Goal: Task Accomplishment & Management: Manage account settings

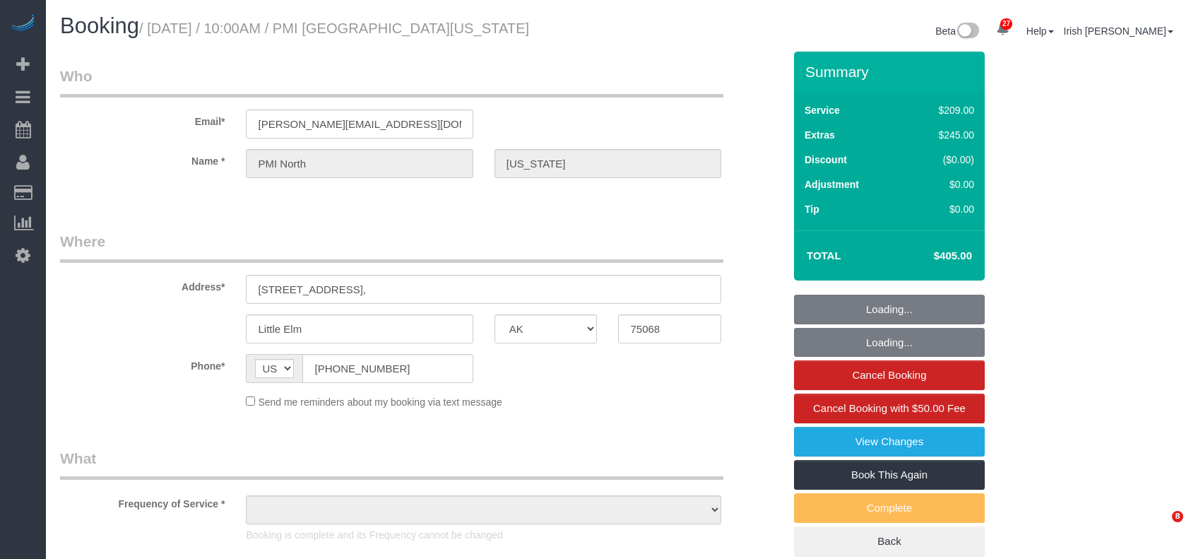
select select "[GEOGRAPHIC_DATA]"
select select "string:check"
select select "object:3551"
select select "3"
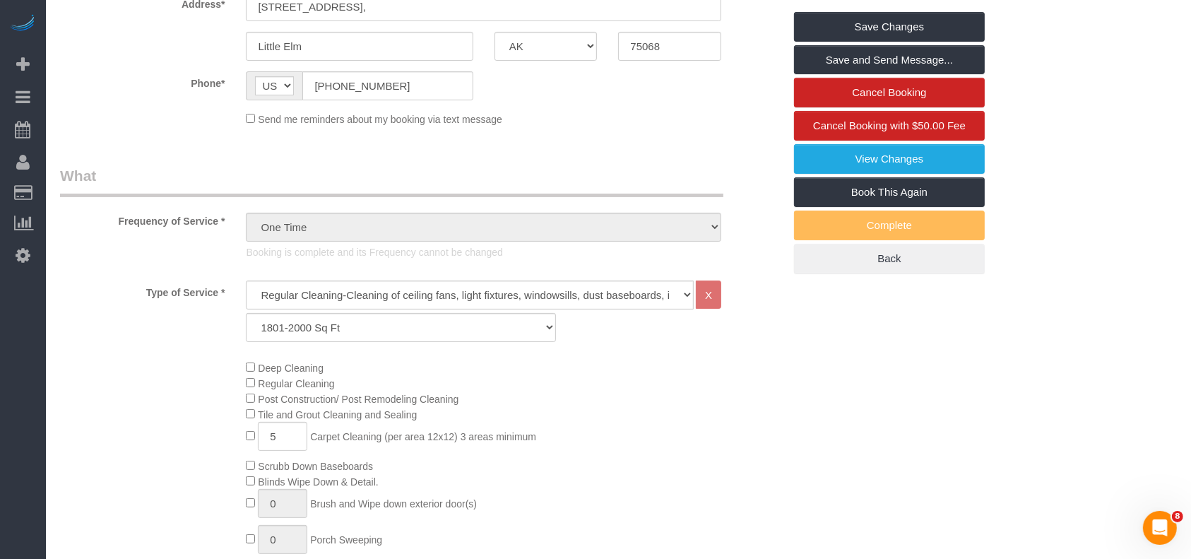
scroll to position [94, 0]
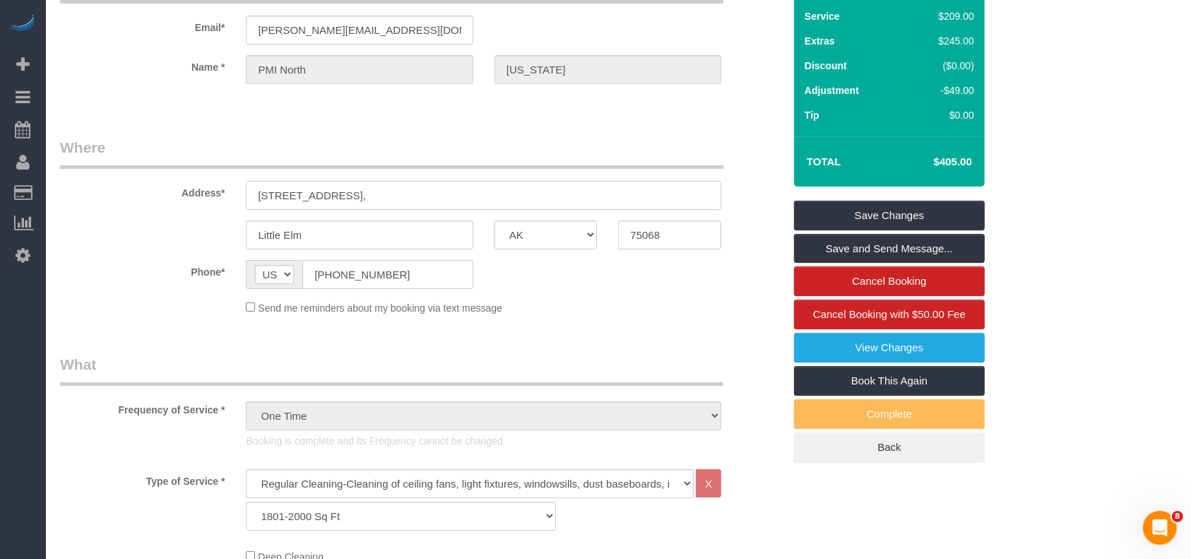
drag, startPoint x: 227, startPoint y: 197, endPoint x: 138, endPoint y: 177, distance: 91.3
click at [141, 178] on div "Address* [STREET_ADDRESS]" at bounding box center [421, 173] width 745 height 73
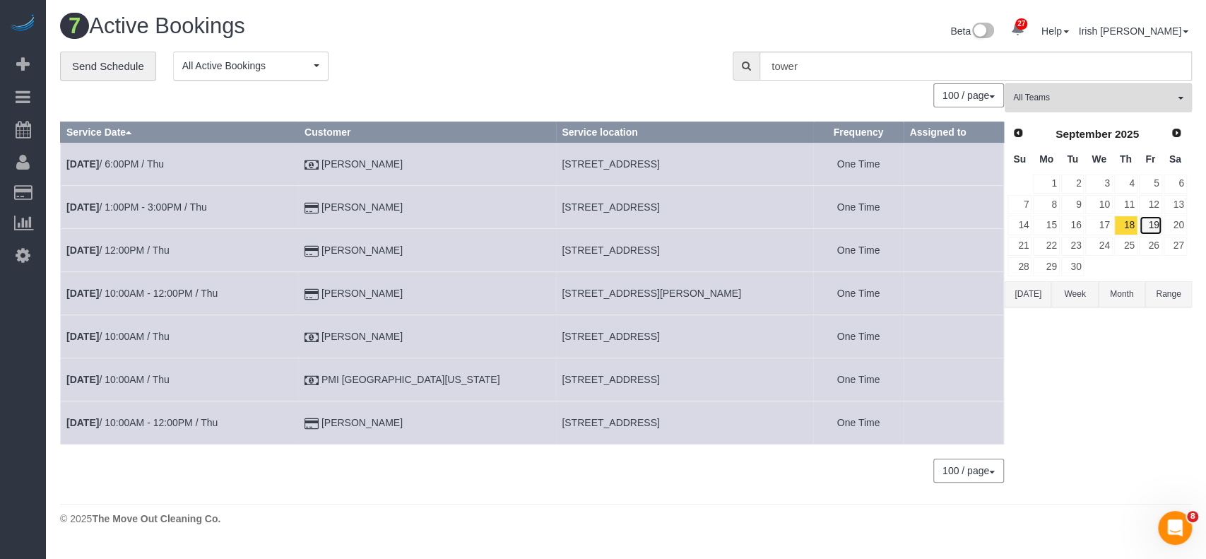
click at [1149, 221] on link "19" at bounding box center [1150, 224] width 23 height 19
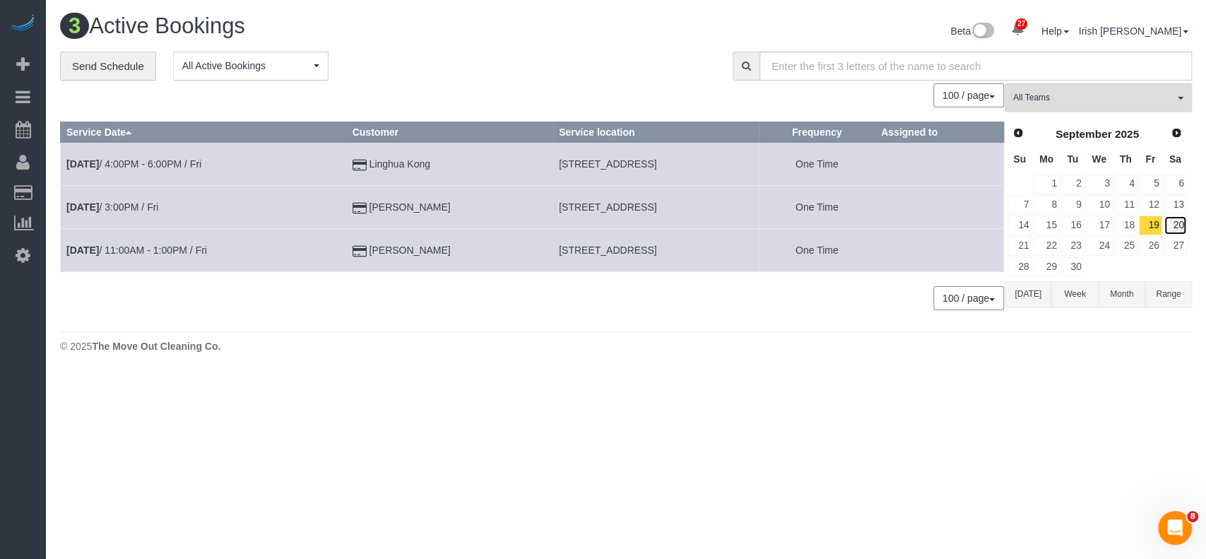
click at [1175, 220] on link "20" at bounding box center [1174, 224] width 23 height 19
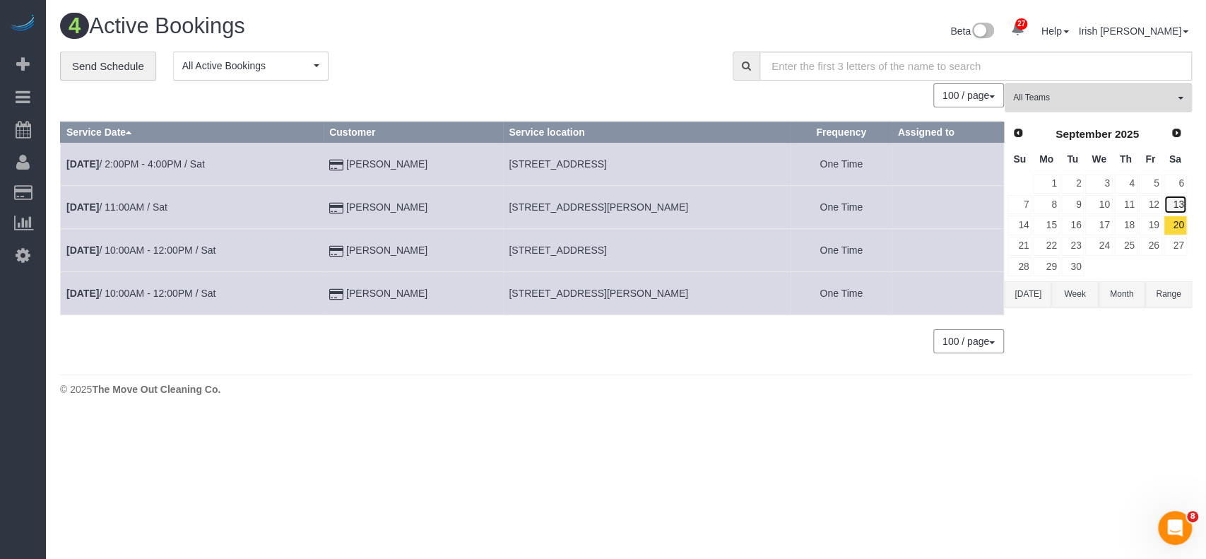
click at [1173, 203] on link "13" at bounding box center [1174, 204] width 23 height 19
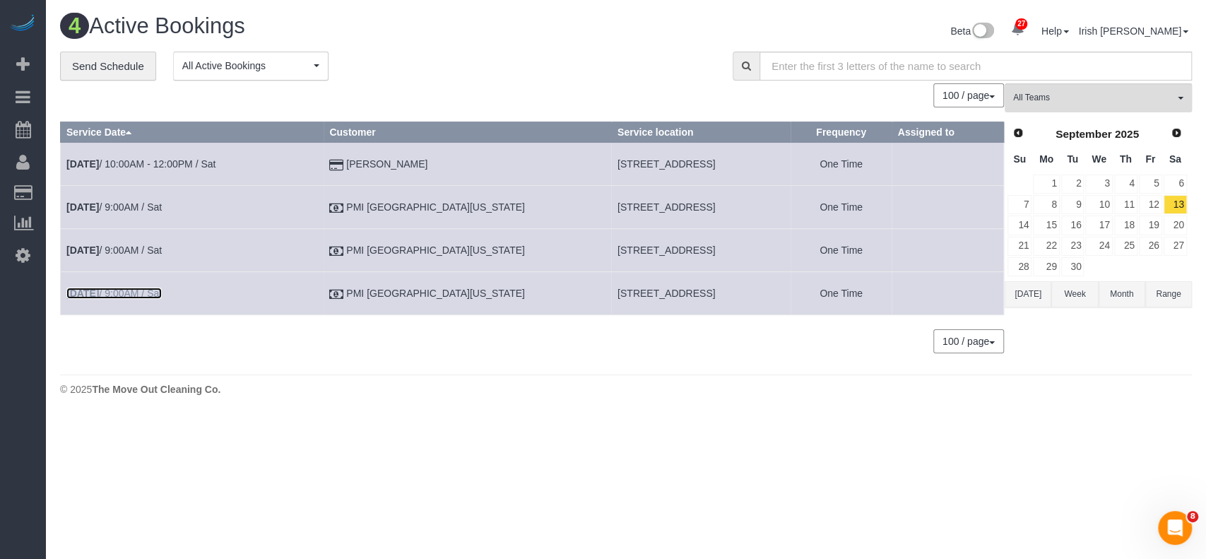
click at [129, 292] on link "[DATE] 9:00AM / Sat" at bounding box center [113, 293] width 95 height 11
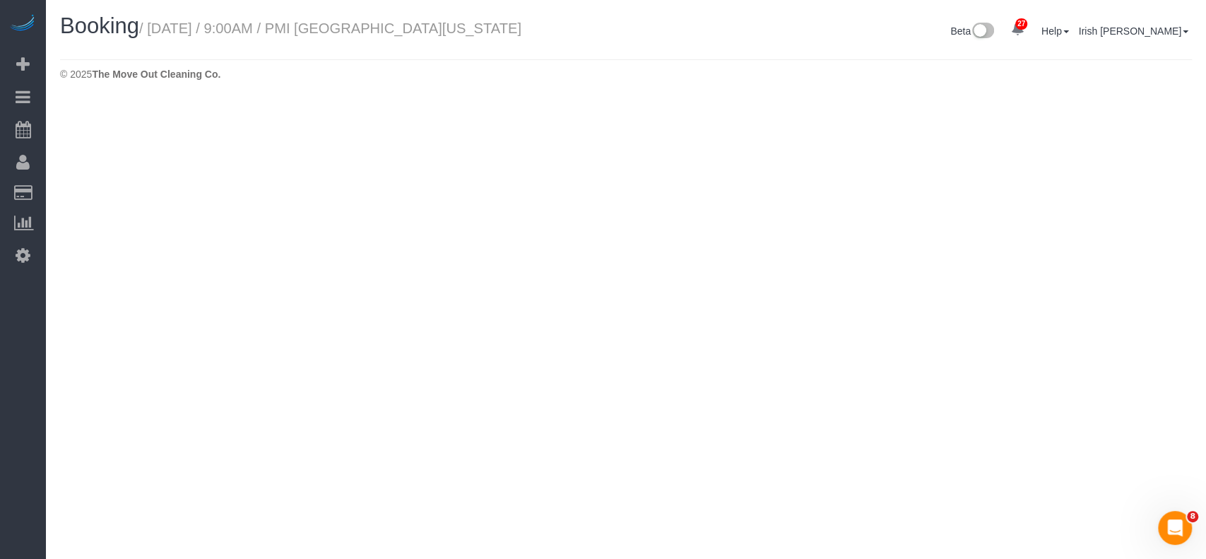
select select "[GEOGRAPHIC_DATA]"
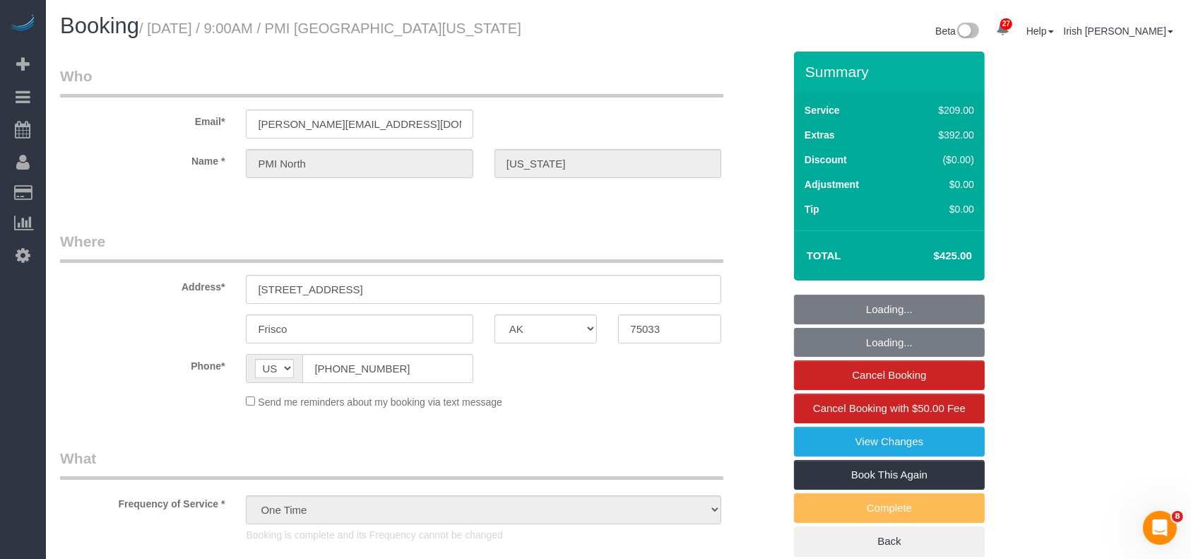
select select "object:4266"
select select "3"
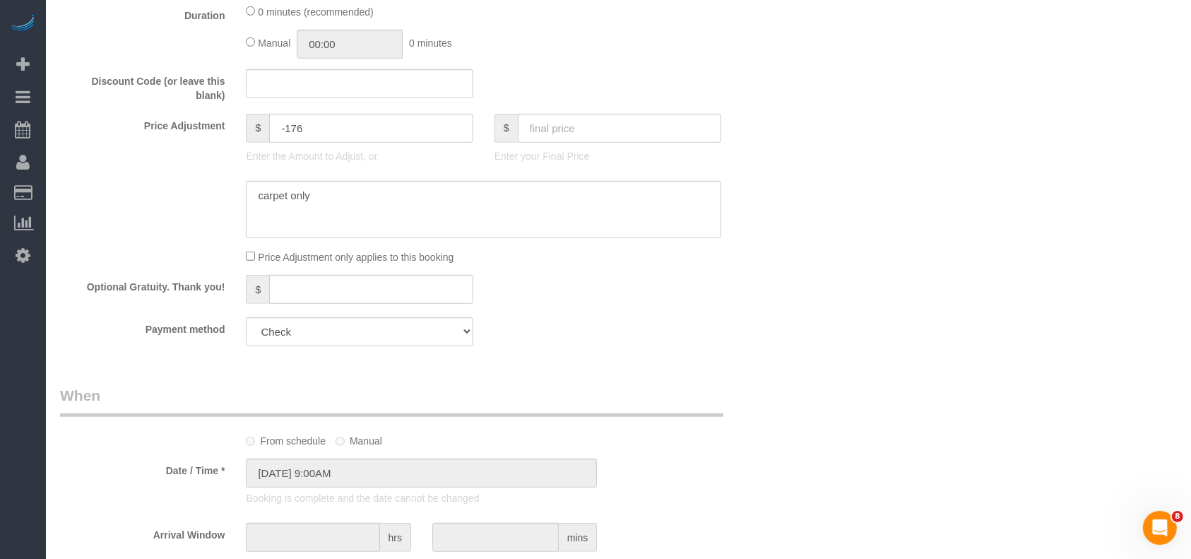
scroll to position [1036, 0]
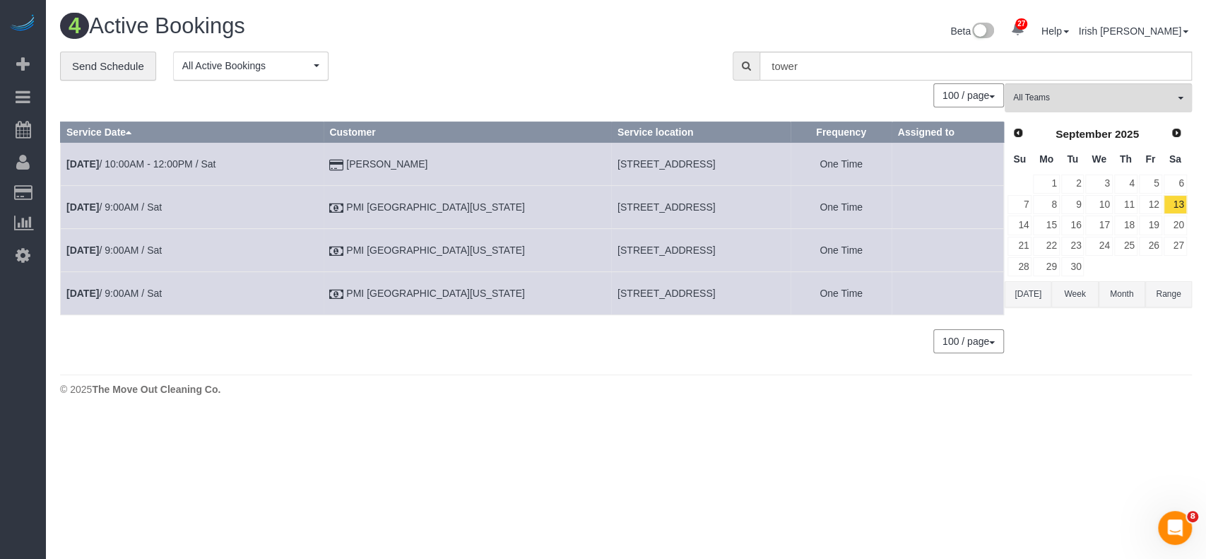
click at [1021, 297] on button "[DATE]" at bounding box center [1028, 294] width 47 height 26
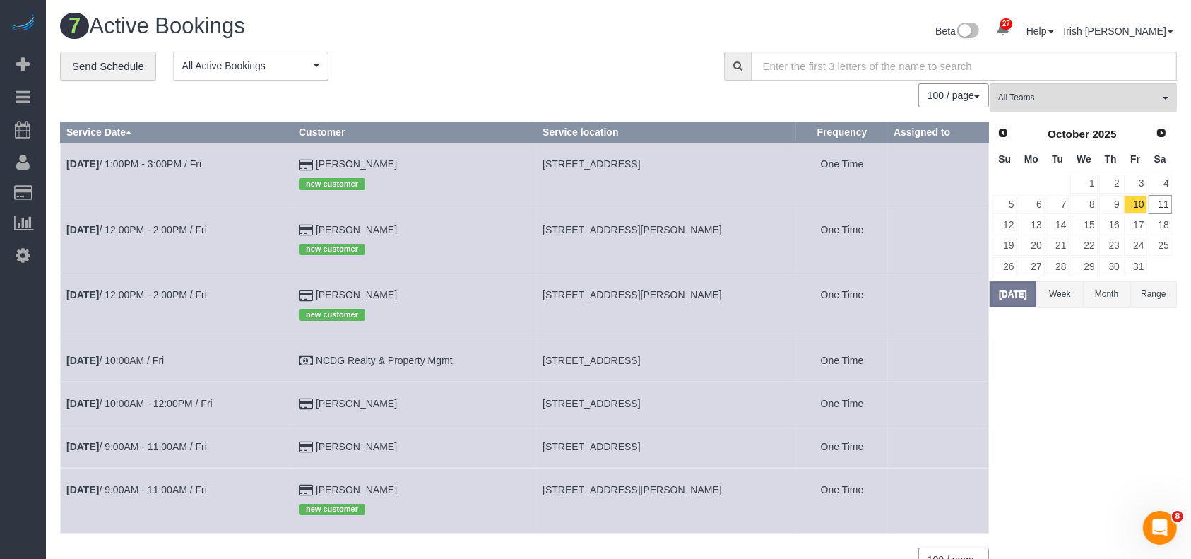
drag, startPoint x: 449, startPoint y: 285, endPoint x: 282, endPoint y: 285, distance: 166.7
click at [282, 285] on tr "[DATE] 12:00PM - 2:00PM / Fri [PERSON_NAME] new customer [STREET_ADDRESS][PERSO…" at bounding box center [525, 305] width 928 height 65
copy tr "[PERSON_NAME]"
click at [118, 295] on link "[DATE] 12:00PM - 2:00PM / Fri" at bounding box center [136, 294] width 141 height 11
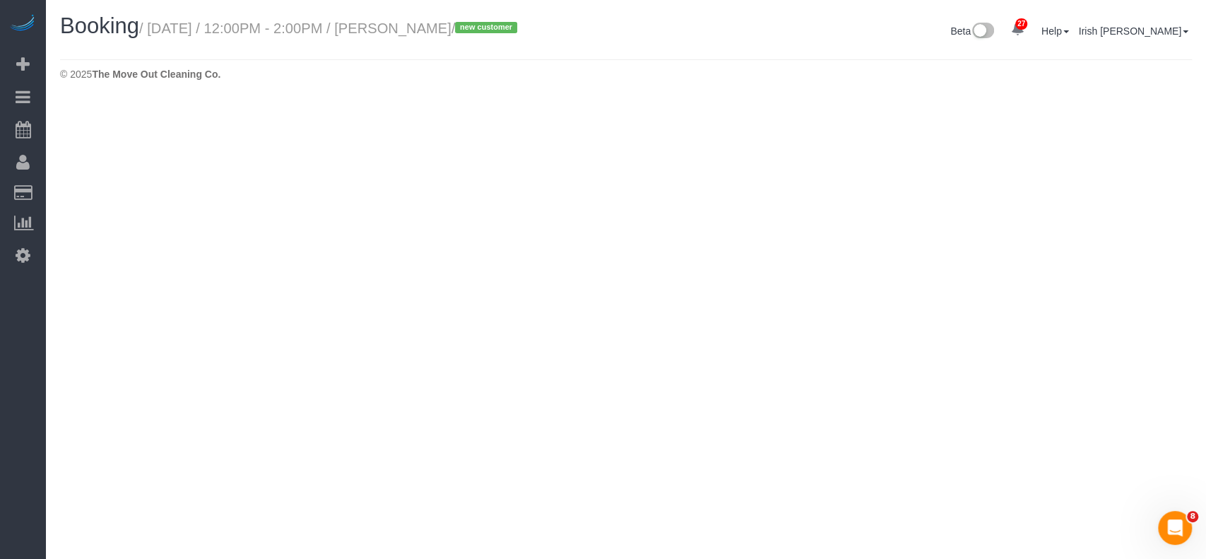
select select "[GEOGRAPHIC_DATA]"
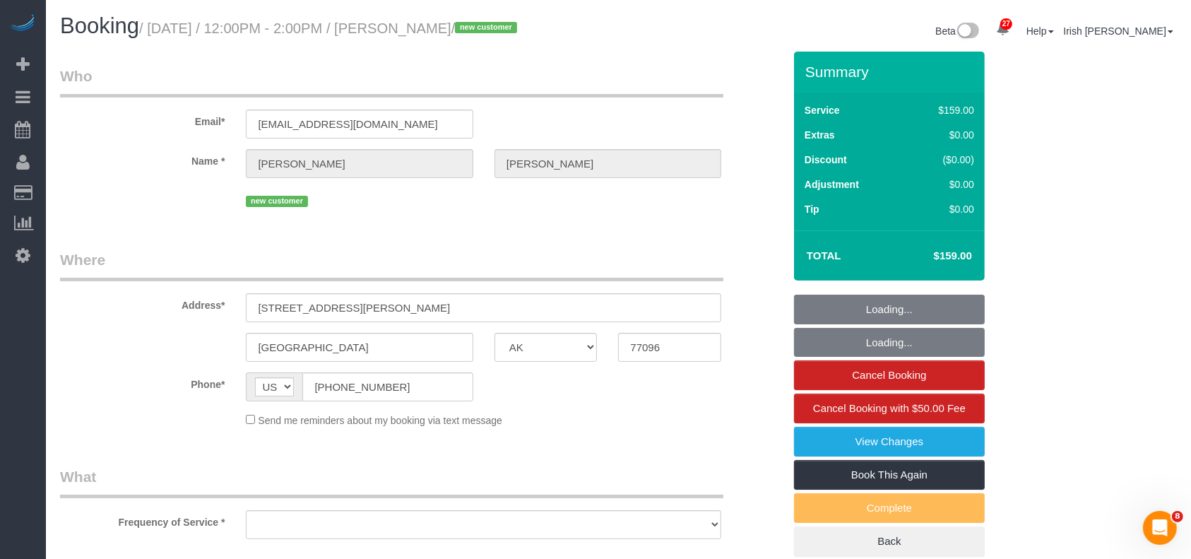
select select "spot53"
select select "3"
select select "object:4856"
select select "string:fspay-6739ad84-0788-4f1f-84d7-c155565441cb"
select select "spot74"
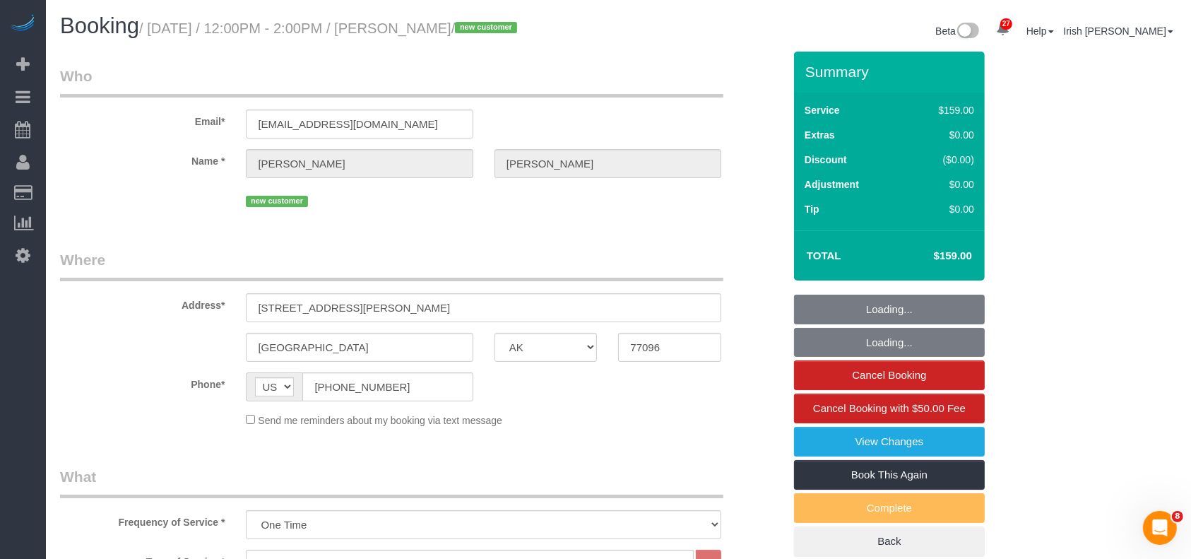
select select "object:4868"
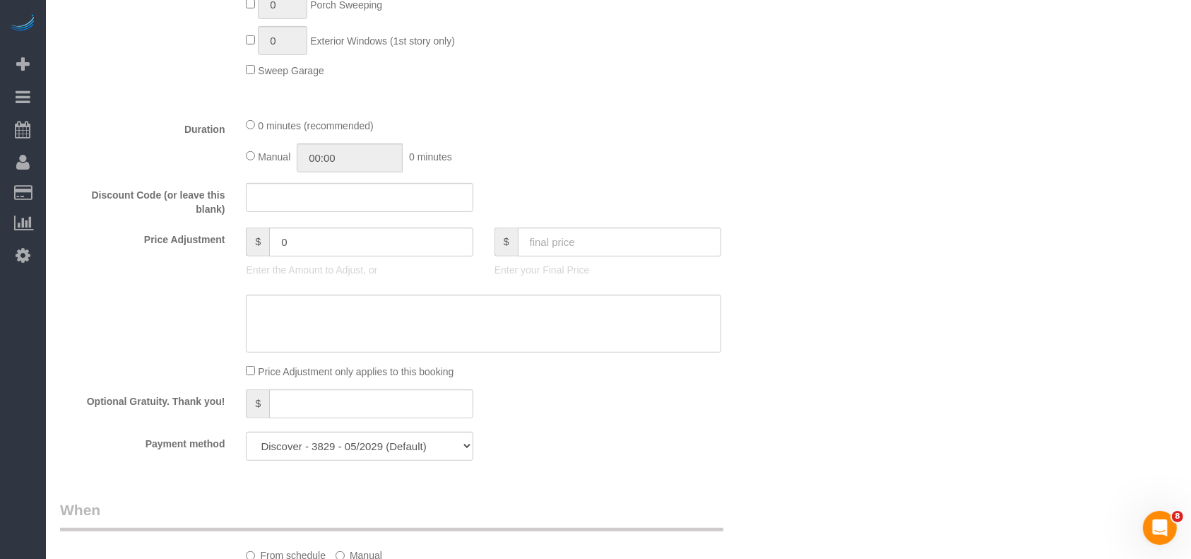
scroll to position [848, 0]
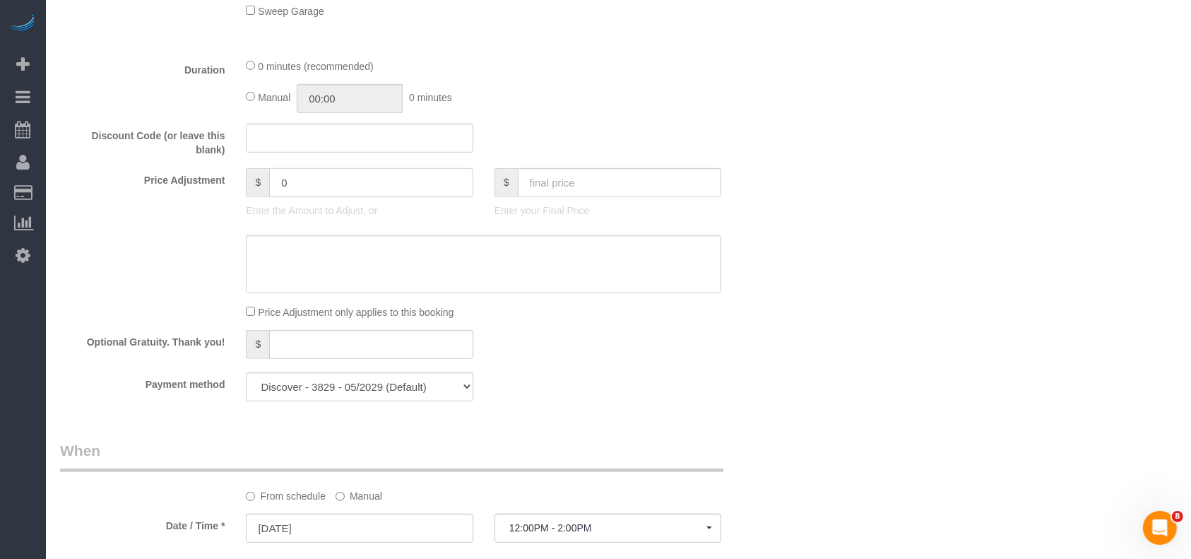
drag, startPoint x: 226, startPoint y: 187, endPoint x: 186, endPoint y: 182, distance: 39.9
click at [194, 186] on div "Price Adjustment $ 0 Enter the Amount to Adjust, or $ Enter your Final Price" at bounding box center [421, 196] width 745 height 57
click at [357, 183] on input "12" at bounding box center [371, 182] width 204 height 29
paste input "5"
drag, startPoint x: 249, startPoint y: 184, endPoint x: 226, endPoint y: 184, distance: 22.6
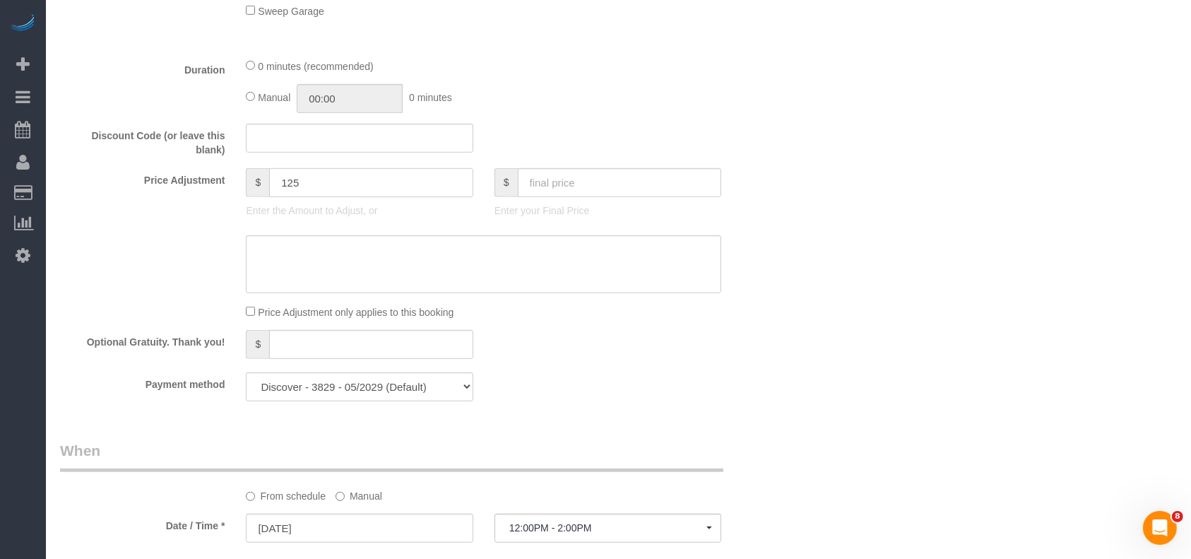
click at [226, 184] on div "Price Adjustment $ 125 Enter the Amount to Adjust, or $ Enter your Final Price" at bounding box center [421, 196] width 745 height 57
type input "125"
click at [312, 258] on textarea at bounding box center [483, 264] width 475 height 58
paste textarea "125"
click at [251, 247] on textarea at bounding box center [483, 264] width 475 height 58
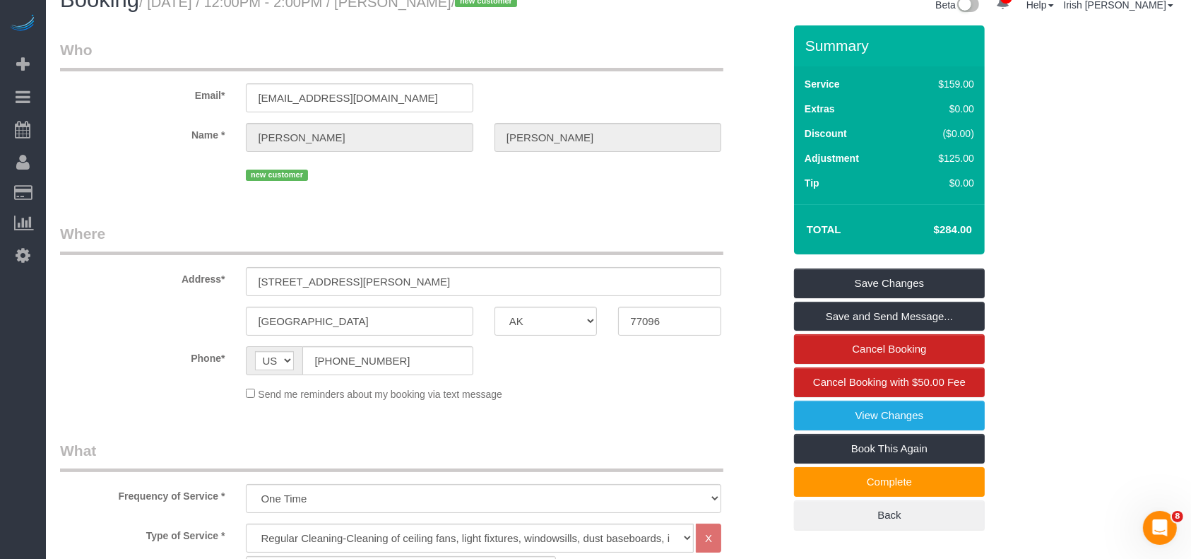
scroll to position [0, 0]
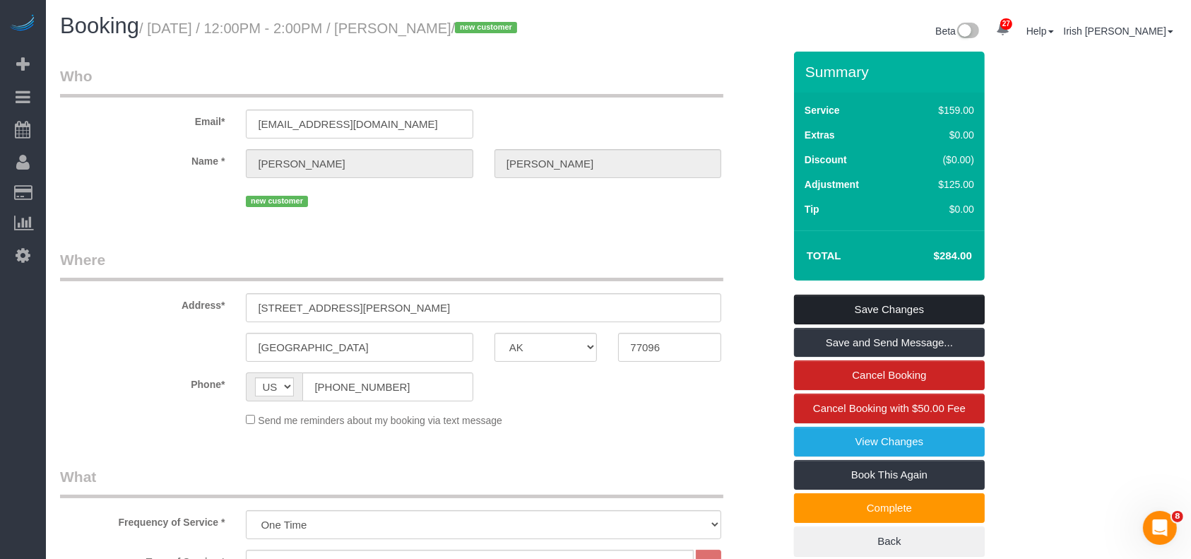
type textarea "$125 deep"
click at [851, 305] on link "Save Changes" at bounding box center [889, 310] width 191 height 30
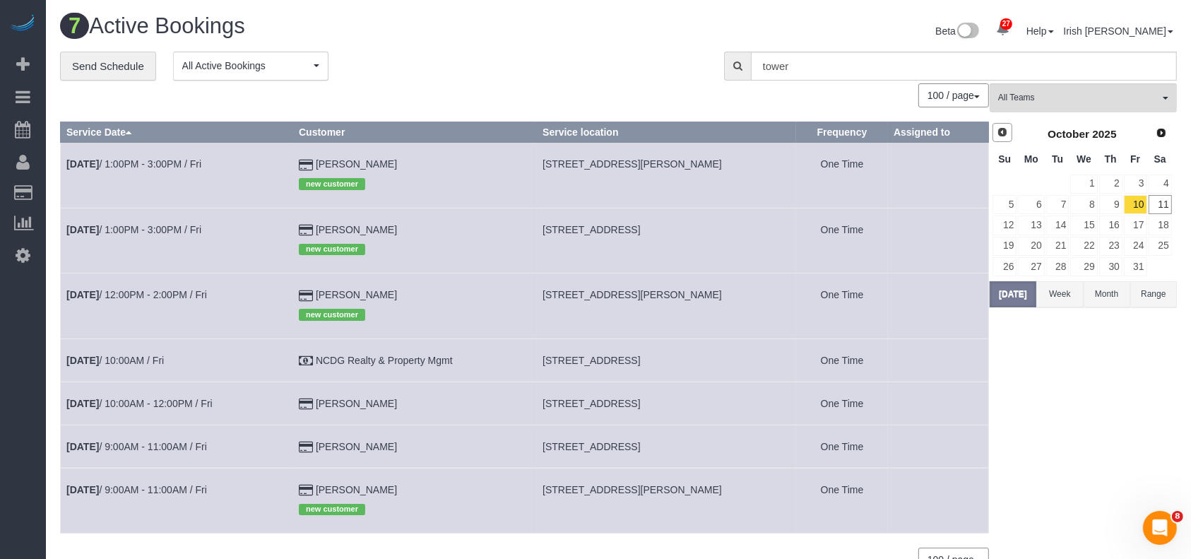
click at [1005, 134] on span "Prev" at bounding box center [1002, 131] width 11 height 11
click at [1094, 223] on link "17" at bounding box center [1083, 224] width 27 height 19
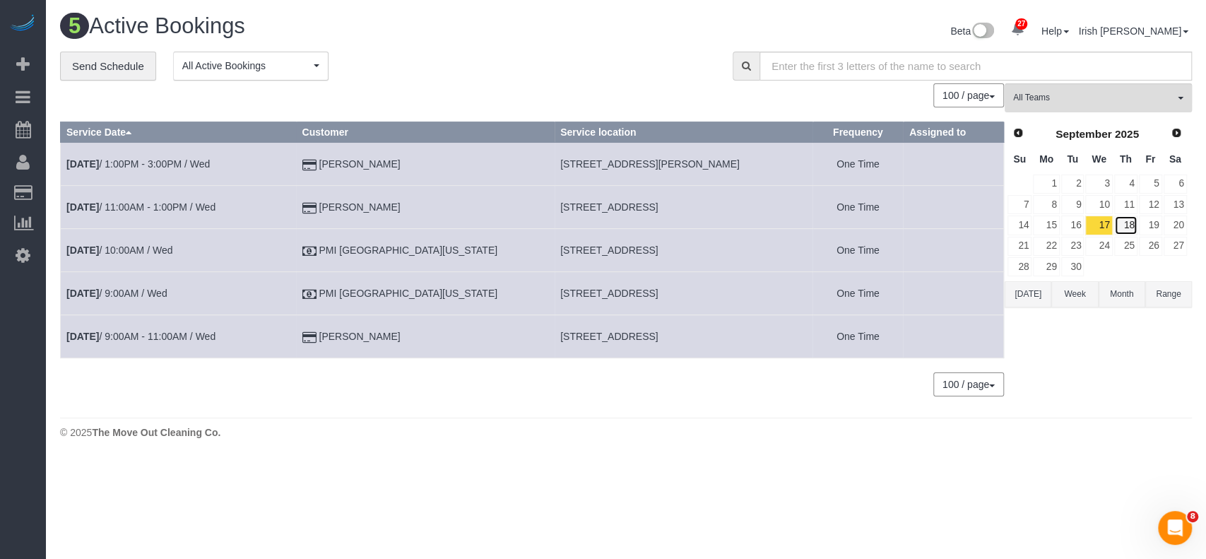
click at [1130, 223] on link "18" at bounding box center [1125, 224] width 23 height 19
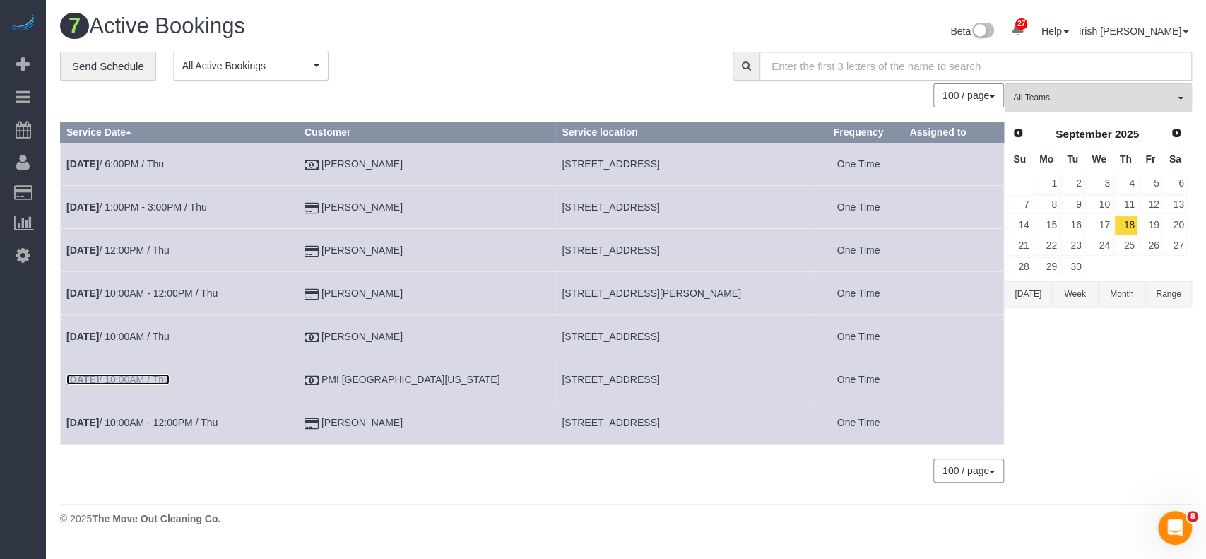
click at [148, 376] on link "[DATE] 10:00AM / Thu" at bounding box center [117, 379] width 103 height 11
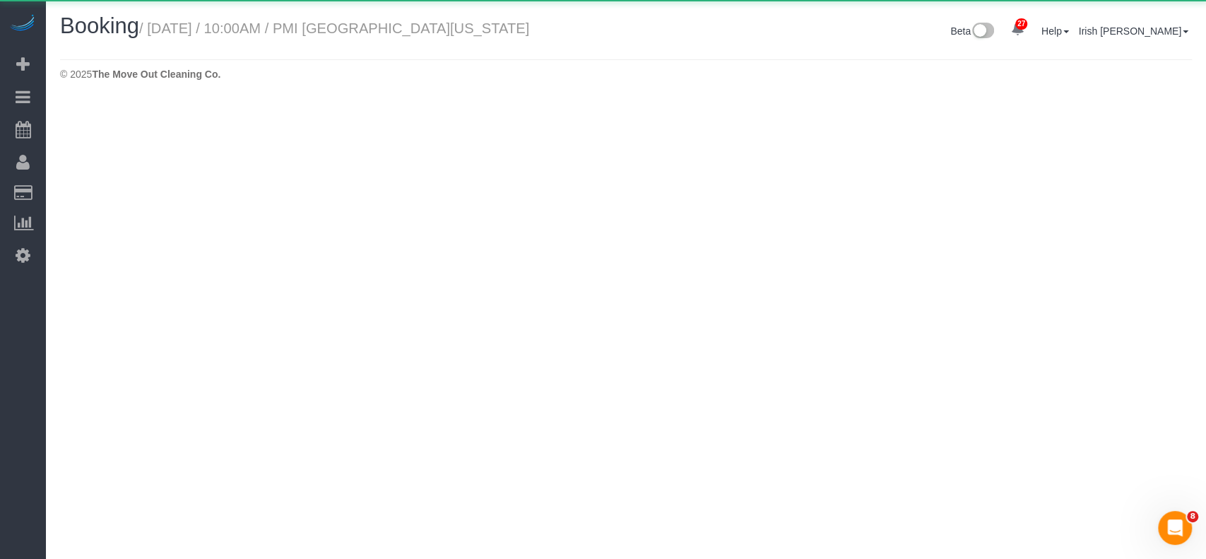
select select "[GEOGRAPHIC_DATA]"
select select "string:check"
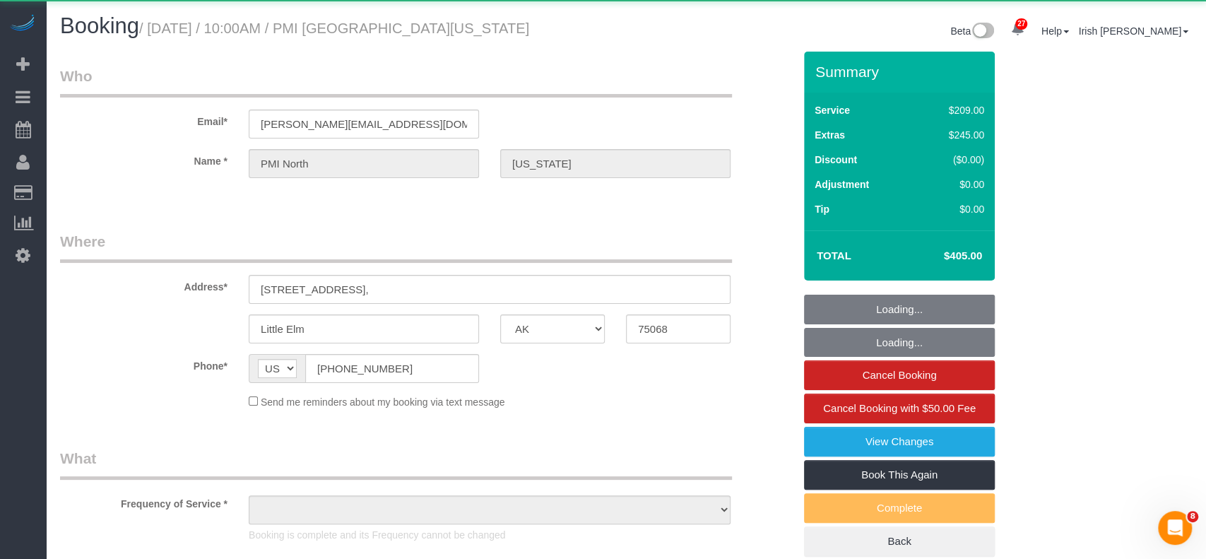
select select "object:5460"
select select "3"
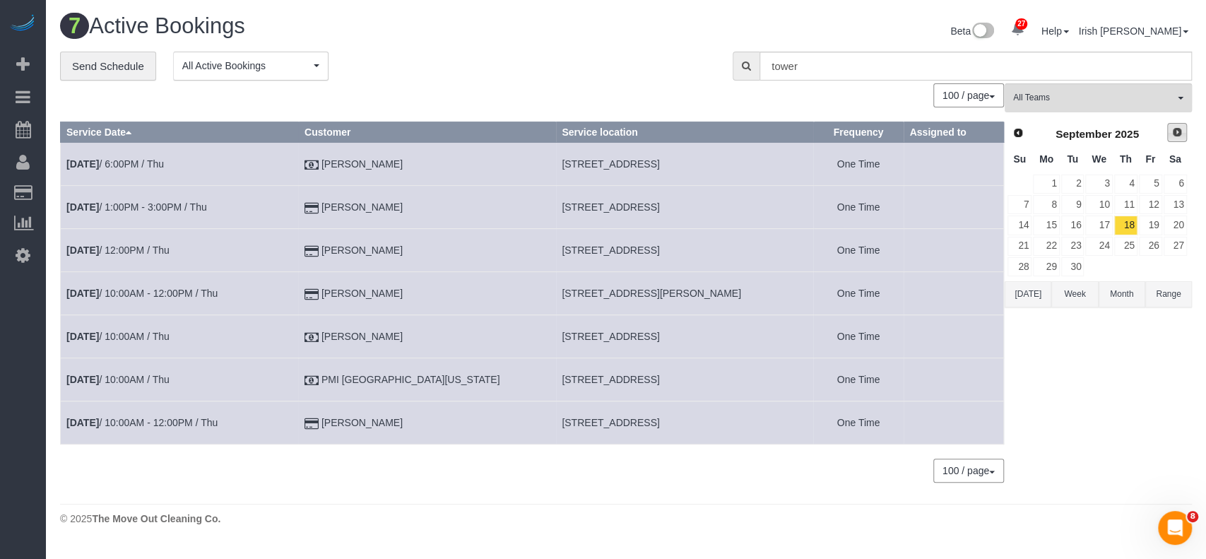
click at [1171, 133] on span "Next" at bounding box center [1176, 131] width 11 height 11
click at [1048, 225] on link "13" at bounding box center [1046, 224] width 26 height 19
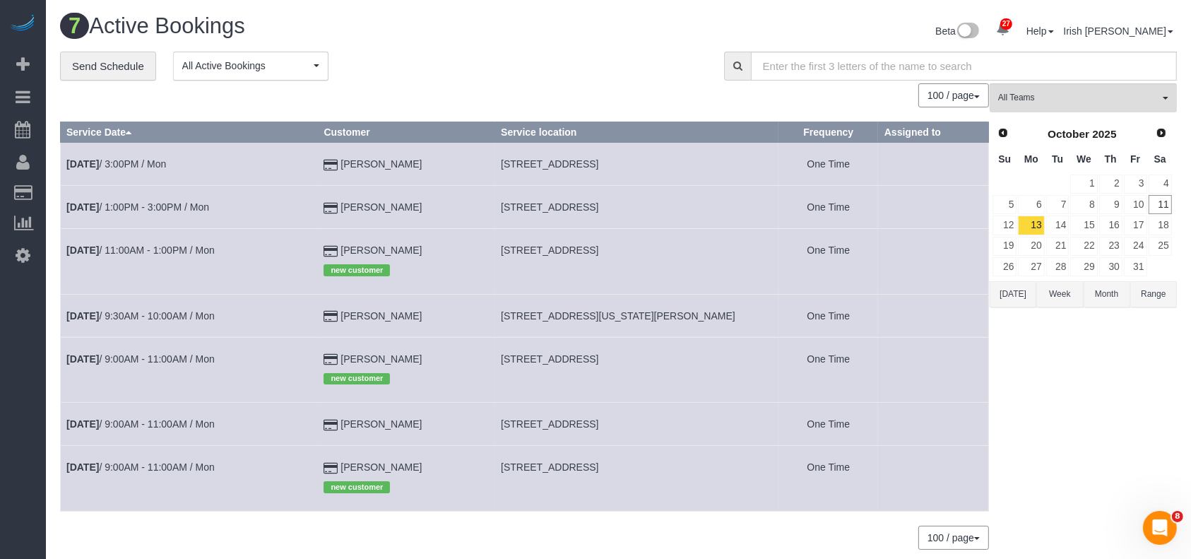
drag, startPoint x: 501, startPoint y: 167, endPoint x: 701, endPoint y: 163, distance: 199.9
click at [701, 162] on td "[STREET_ADDRESS]" at bounding box center [637, 164] width 284 height 43
copy span "[STREET_ADDRESS]"
drag, startPoint x: 199, startPoint y: 254, endPoint x: 435, endPoint y: 151, distance: 257.2
click at [200, 254] on link "[DATE] 11:00AM - 1:00PM / Mon" at bounding box center [140, 249] width 148 height 11
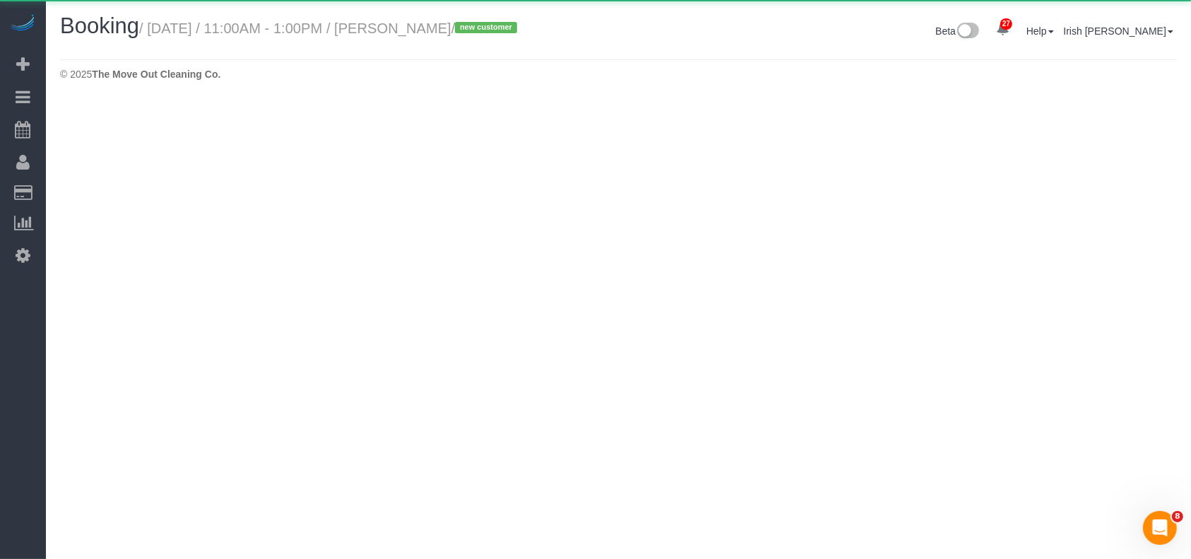
select select "[GEOGRAPHIC_DATA]"
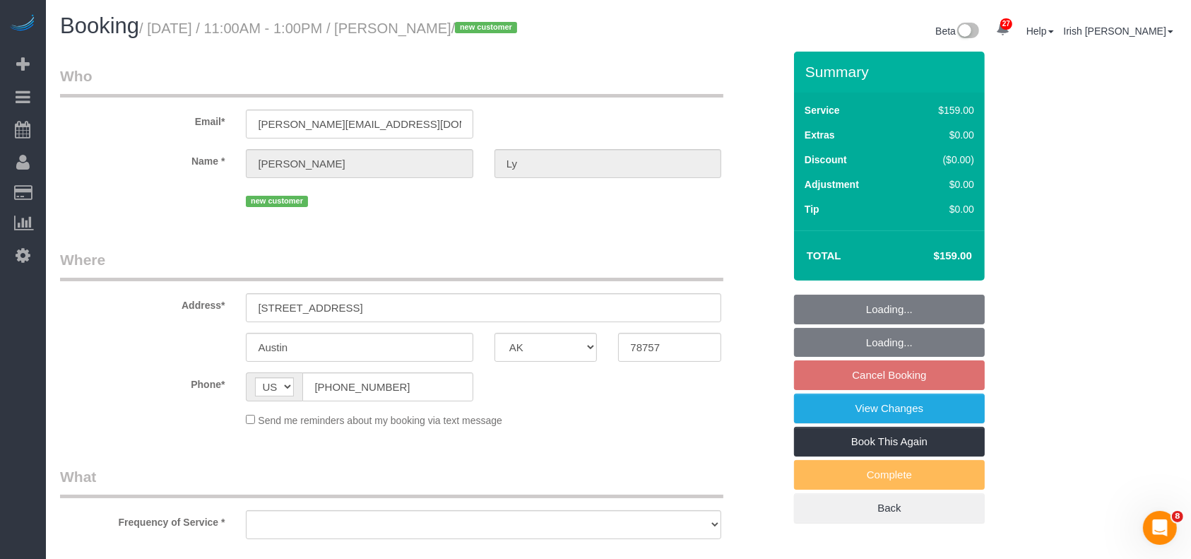
select select "object:6175"
select select "string:fspay-462ec7e4-6e0e-4fa3-8bc0-005989f41df8"
select select "3"
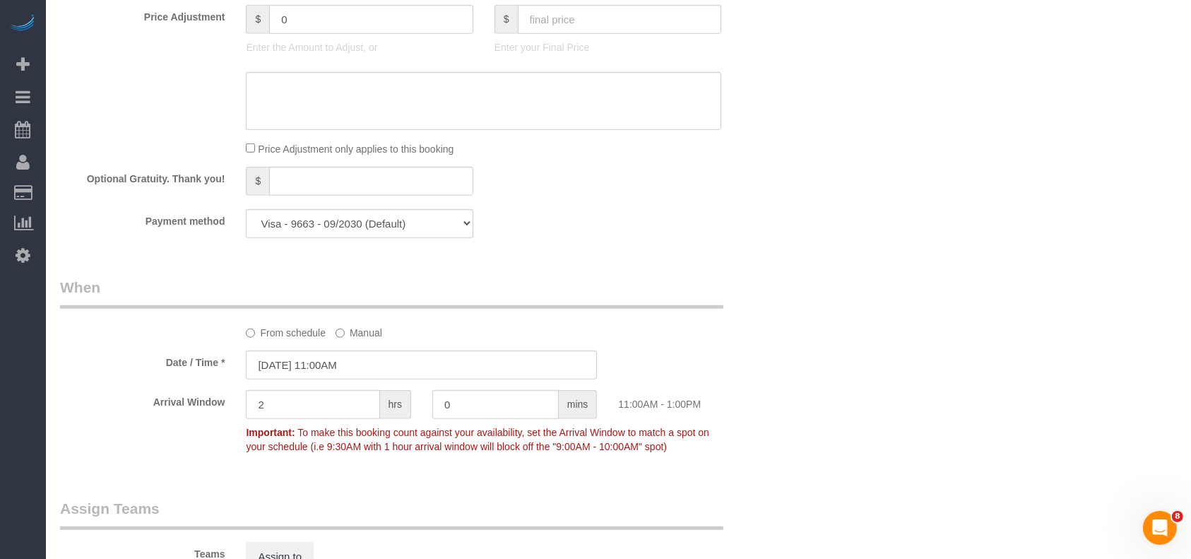
scroll to position [1130, 0]
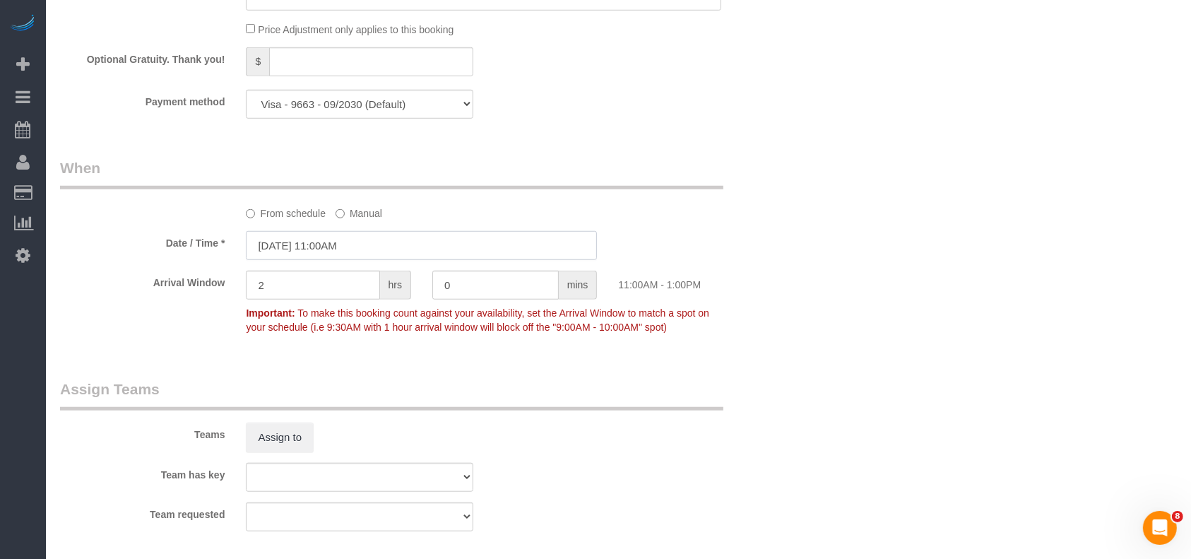
click at [333, 242] on input "[DATE] 11:00AM" at bounding box center [421, 245] width 351 height 29
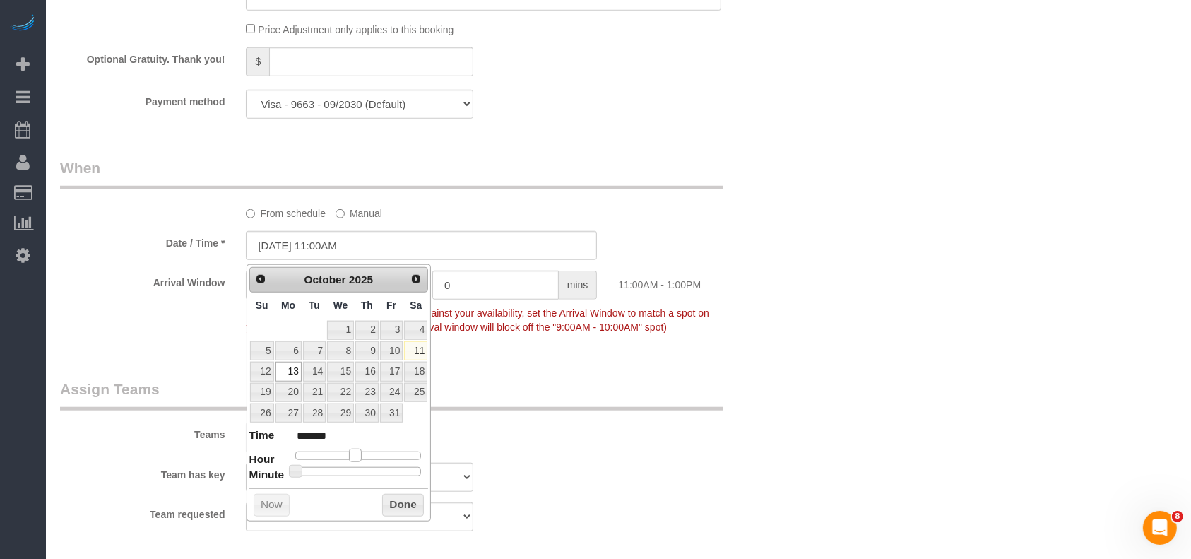
type input "[DATE] 10:00AM"
type input "*******"
click at [348, 449] on span at bounding box center [349, 455] width 13 height 13
click at [393, 500] on button "Done" at bounding box center [403, 505] width 42 height 23
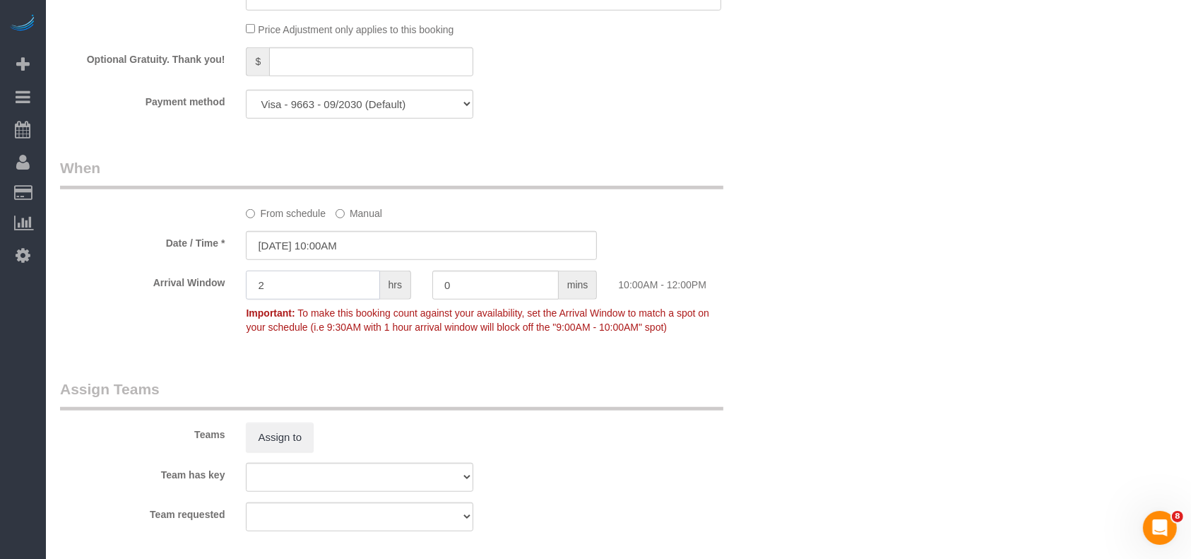
drag, startPoint x: 222, startPoint y: 287, endPoint x: 188, endPoint y: 287, distance: 33.9
click at [189, 287] on div "Arrival Window 2 hrs 0 mins 10:00AM - 12:00PM Important: To make this booking c…" at bounding box center [421, 306] width 745 height 70
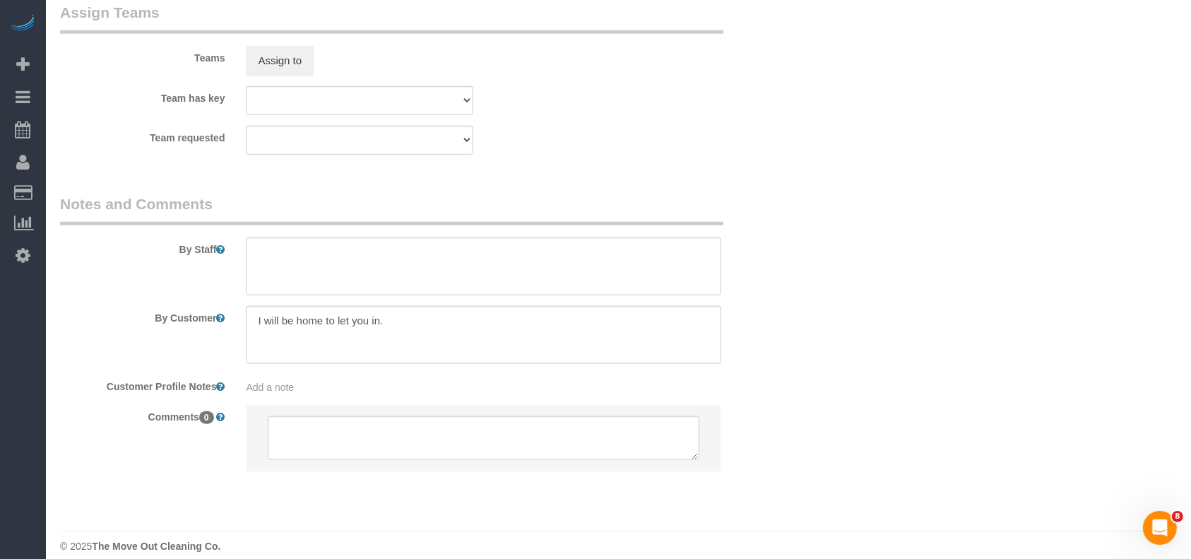
type input "0"
click at [324, 272] on textarea at bounding box center [483, 266] width 475 height 58
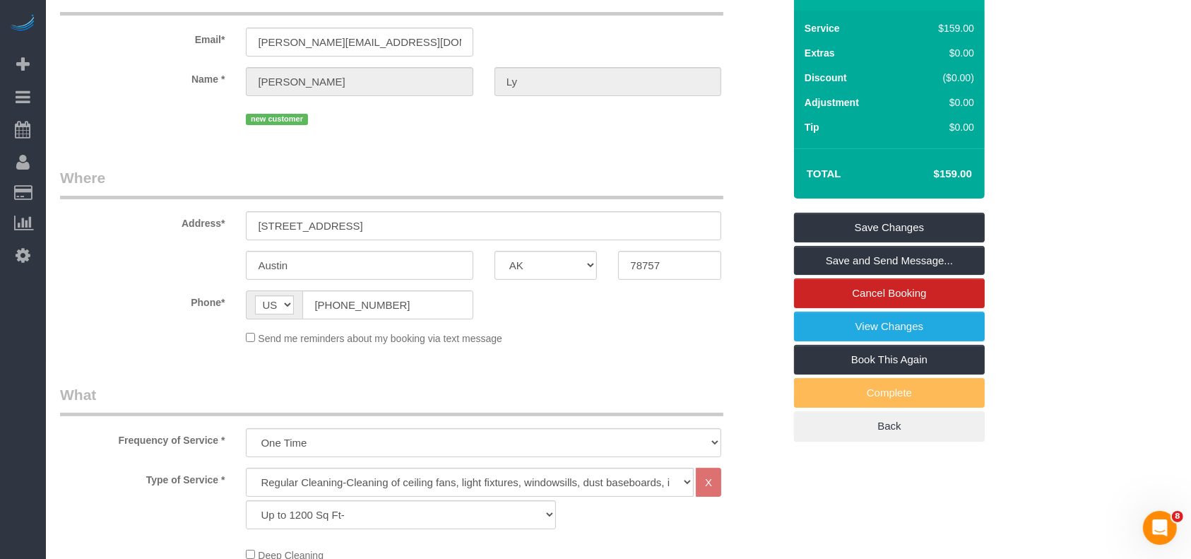
scroll to position [0, 0]
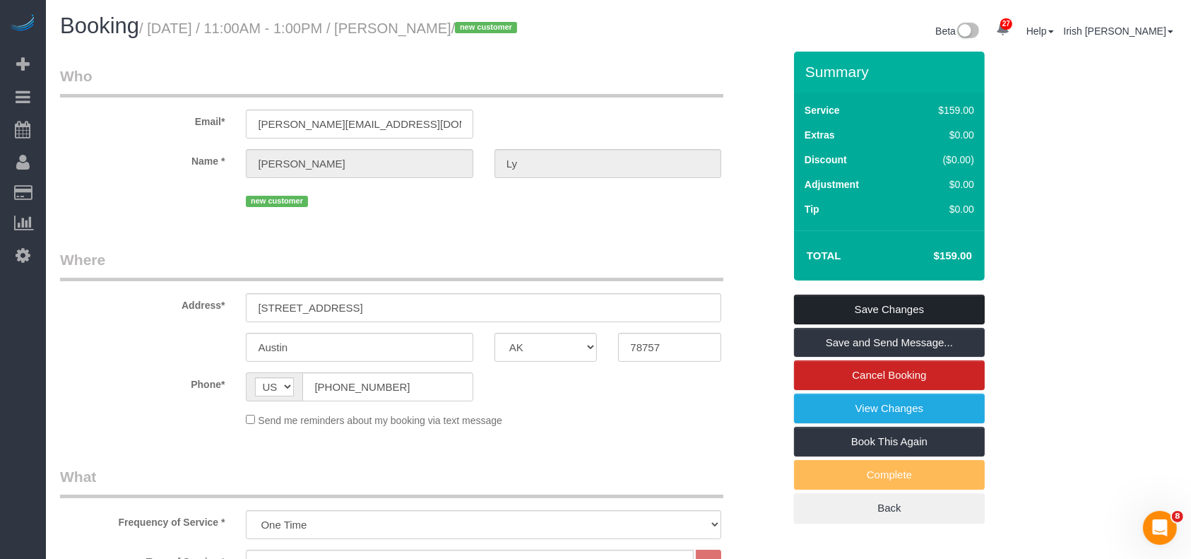
type textarea "* will open at 10am"
click at [945, 304] on link "Save Changes" at bounding box center [889, 310] width 191 height 30
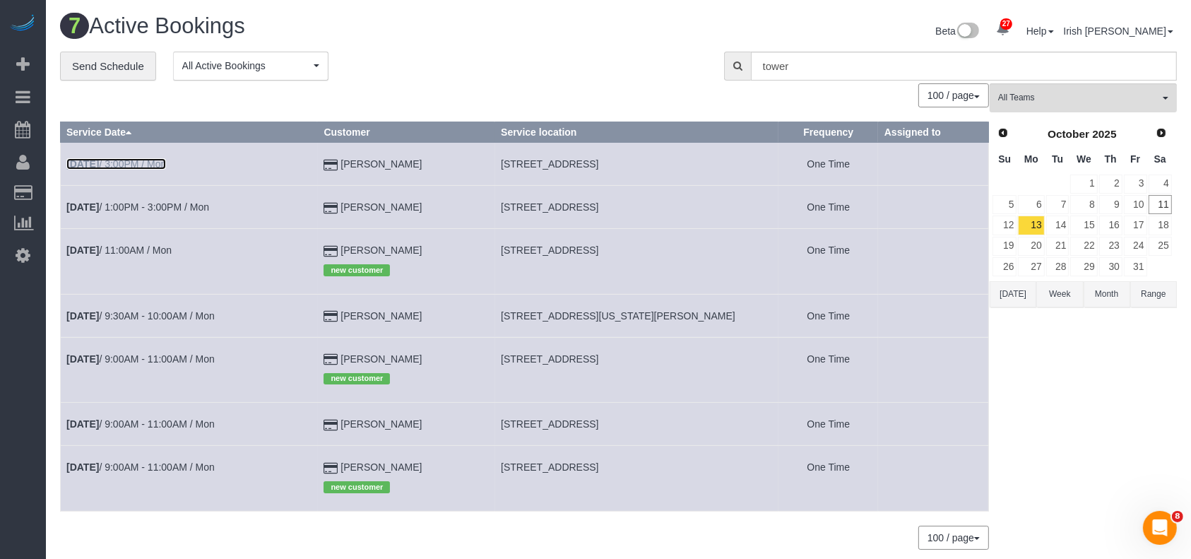
click at [151, 162] on link "[DATE] 3:00PM / Mon" at bounding box center [116, 163] width 100 height 11
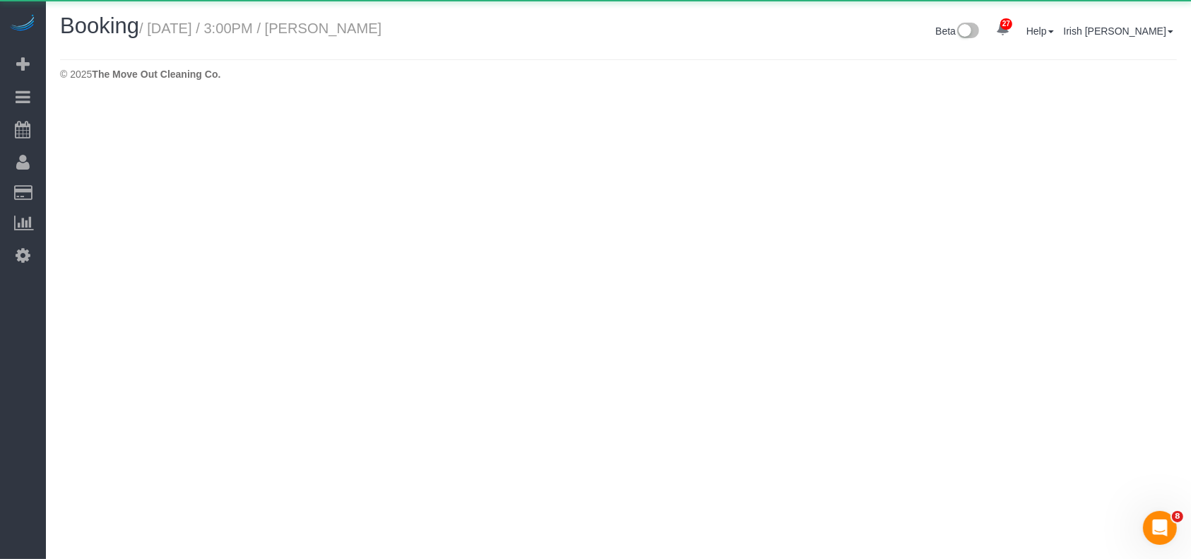
select select "[GEOGRAPHIC_DATA]"
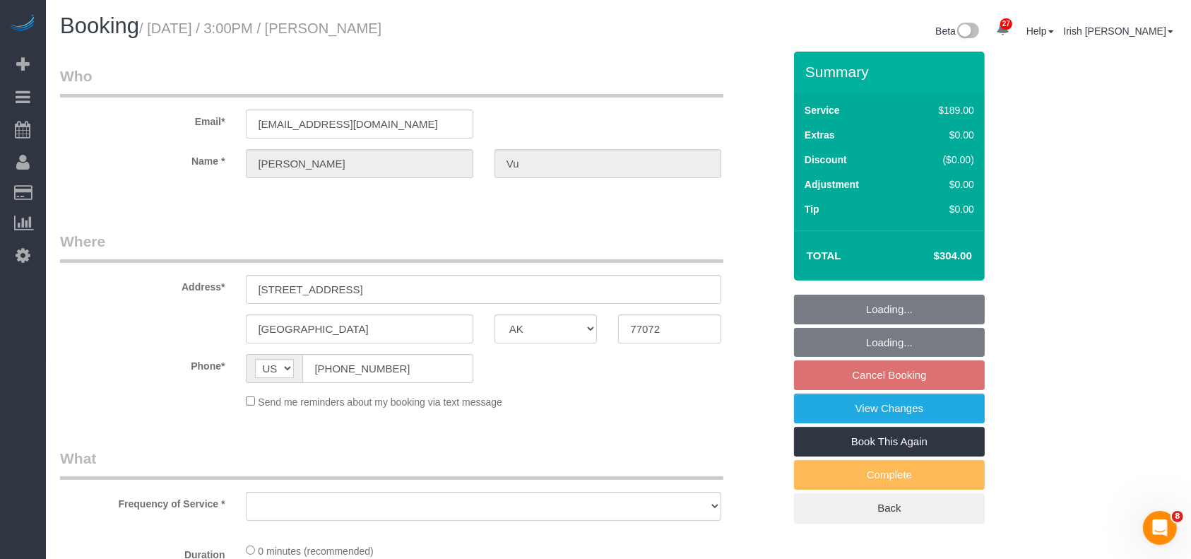
select select "object:6688"
select select "string:fspay-33bb6296-7f5e-4153-975e-7f53f73b1e0c"
select select "object:6750"
select select "3"
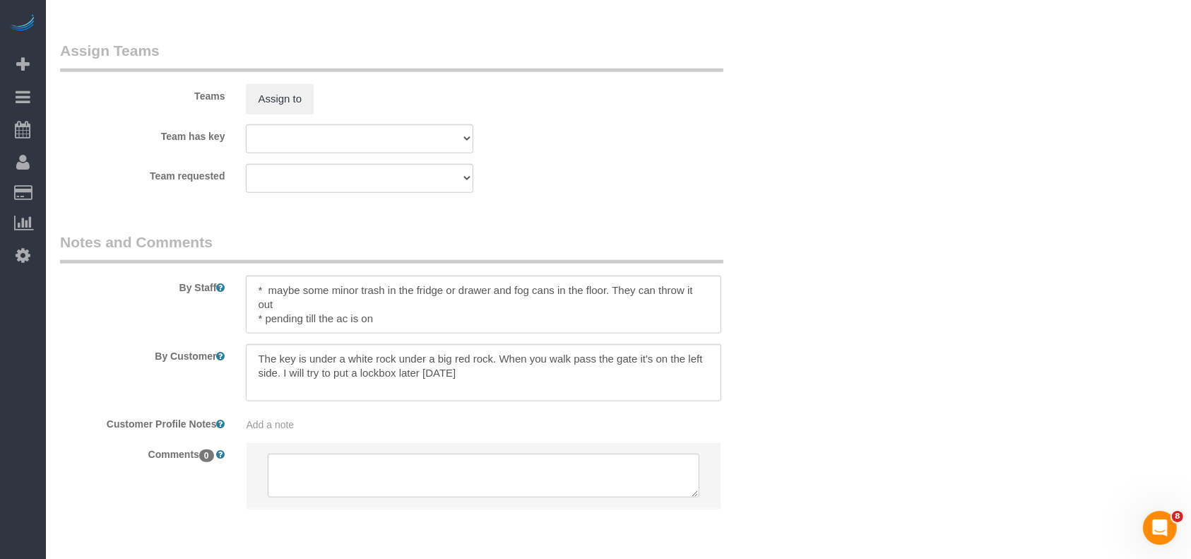
scroll to position [1507, 0]
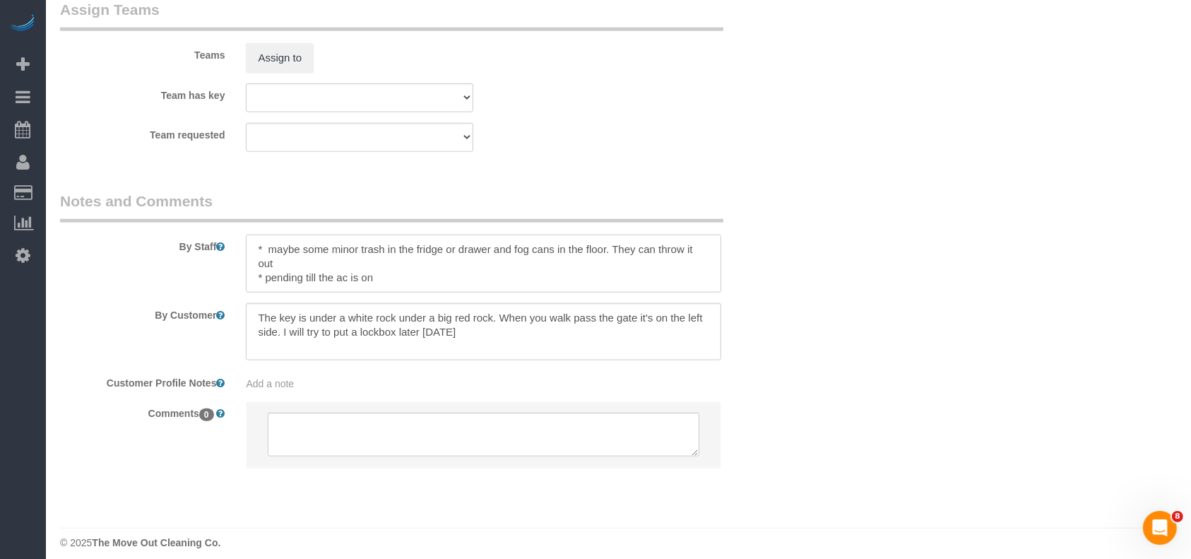
drag, startPoint x: 263, startPoint y: 280, endPoint x: 408, endPoint y: 291, distance: 144.5
click at [408, 291] on textarea at bounding box center [483, 264] width 475 height 58
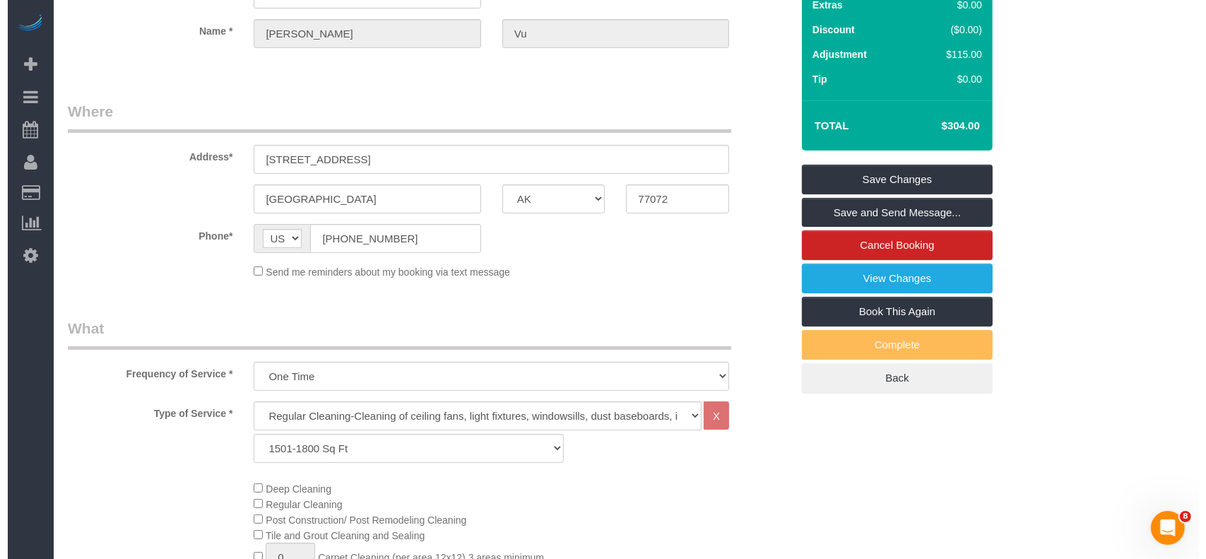
scroll to position [0, 0]
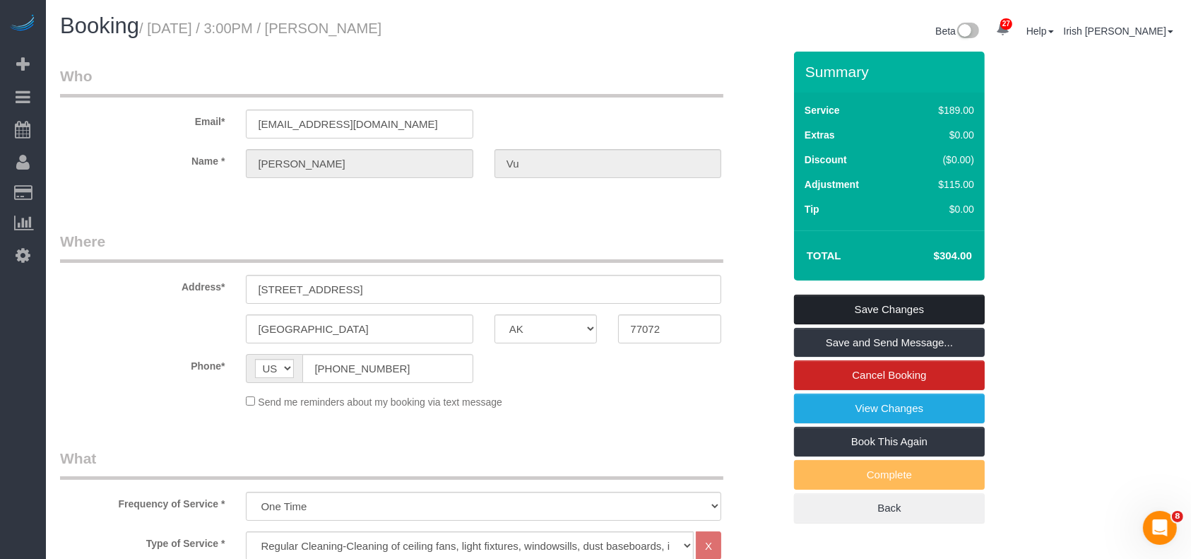
type textarea "* maybe some minor trash in the fridge or drawer and fog cans in the floor. The…"
click at [930, 303] on link "Save Changes" at bounding box center [889, 310] width 191 height 30
